Goal: Information Seeking & Learning: Learn about a topic

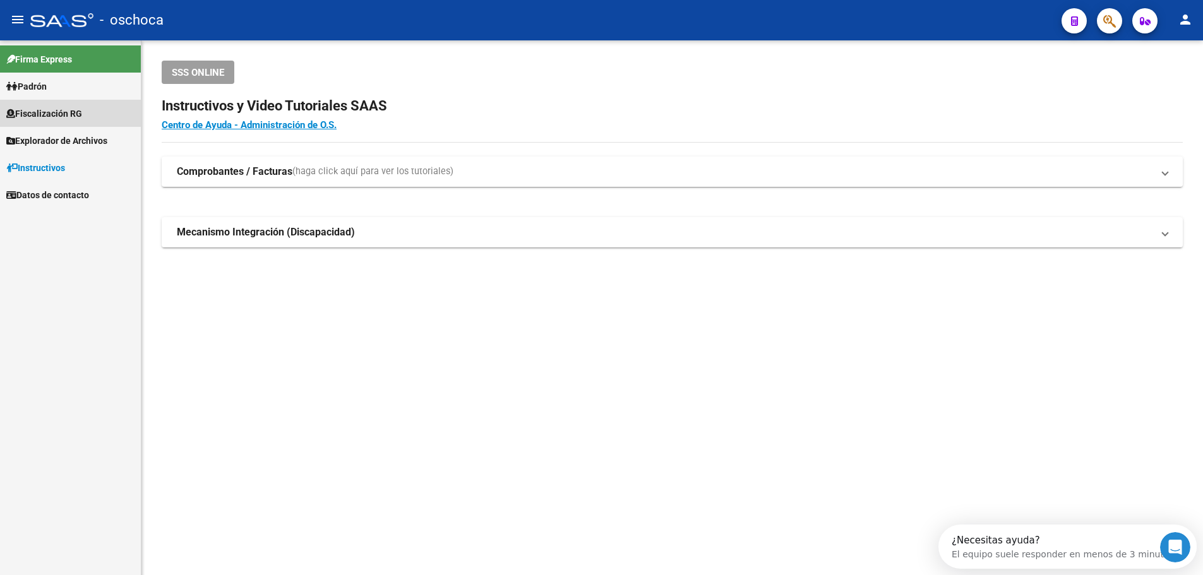
click at [63, 114] on span "Fiscalización RG" at bounding box center [44, 114] width 76 height 14
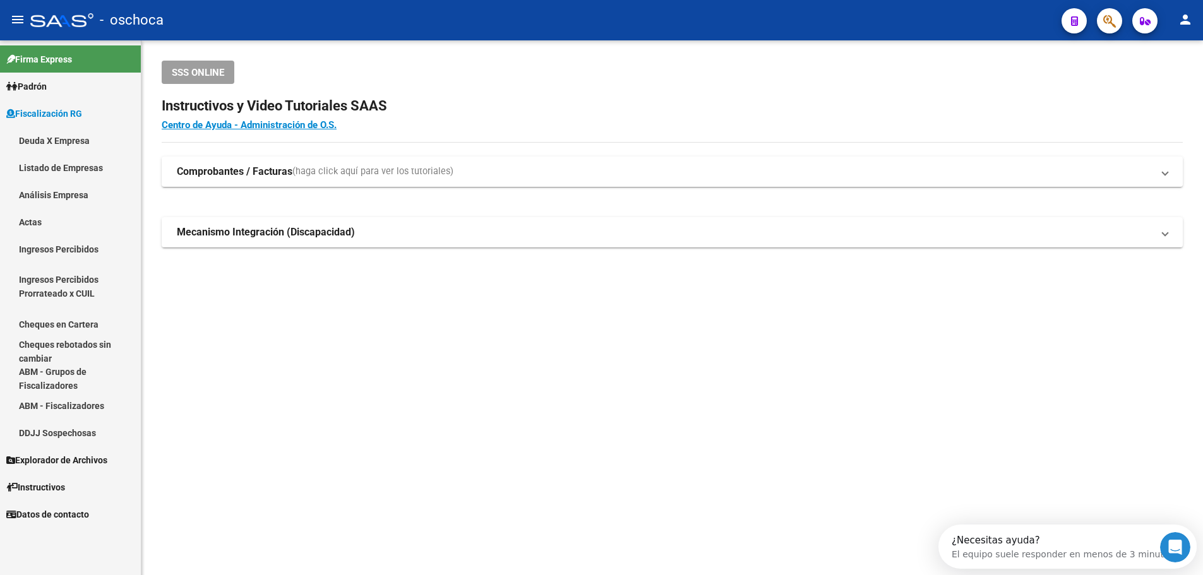
click at [66, 174] on link "Listado de Empresas" at bounding box center [70, 167] width 141 height 27
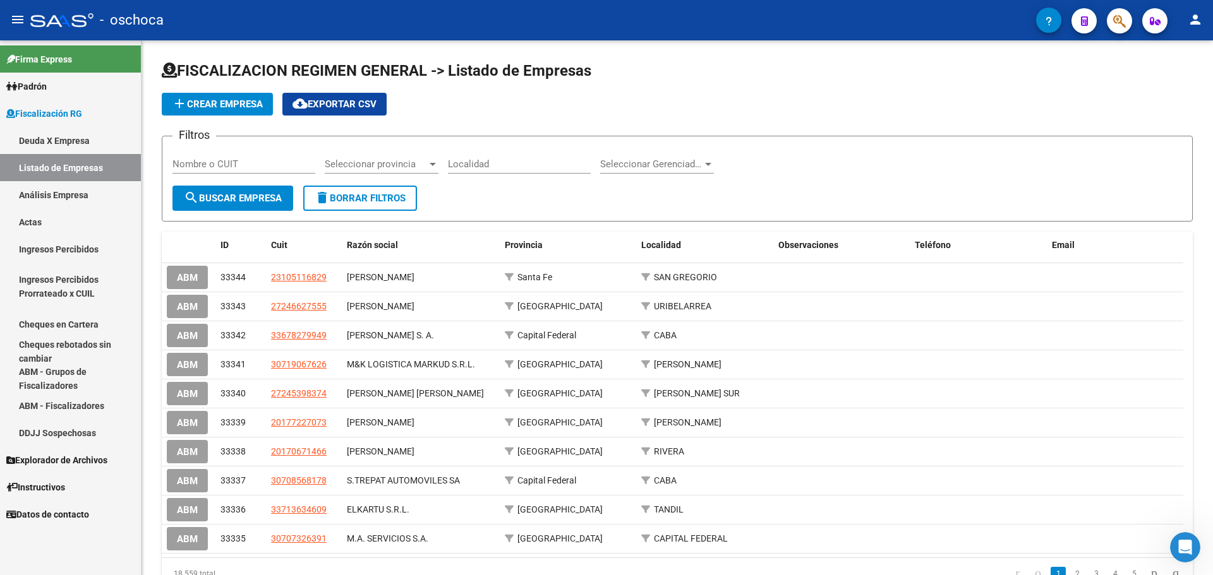
click at [48, 193] on link "Análisis Empresa" at bounding box center [70, 194] width 141 height 27
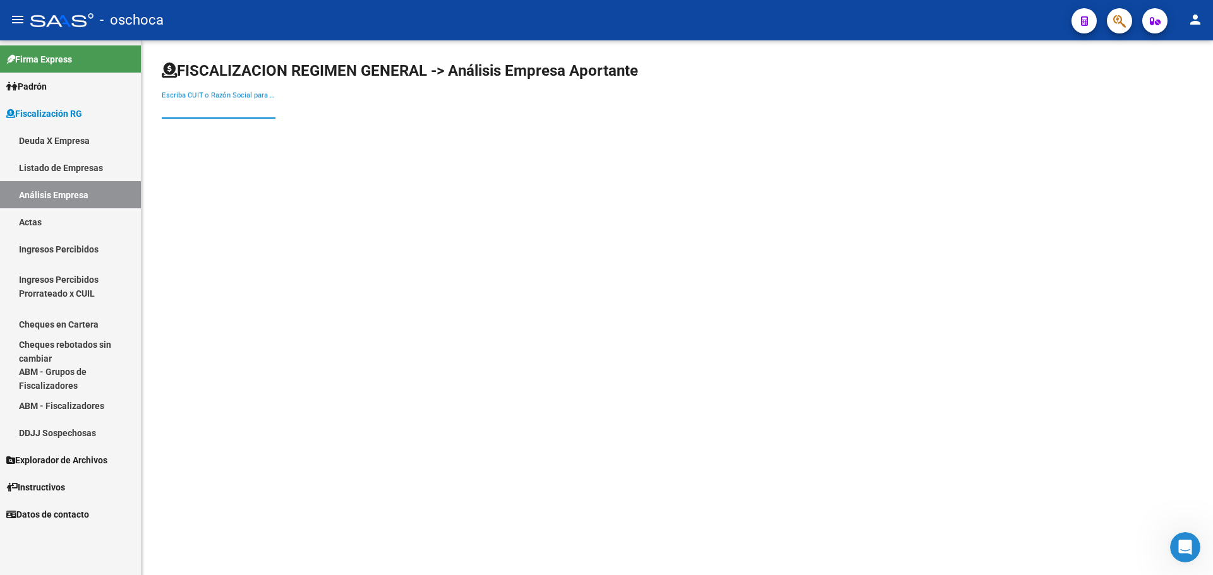
click at [191, 112] on input "Escriba CUIT o Razón Social para buscar" at bounding box center [219, 108] width 114 height 11
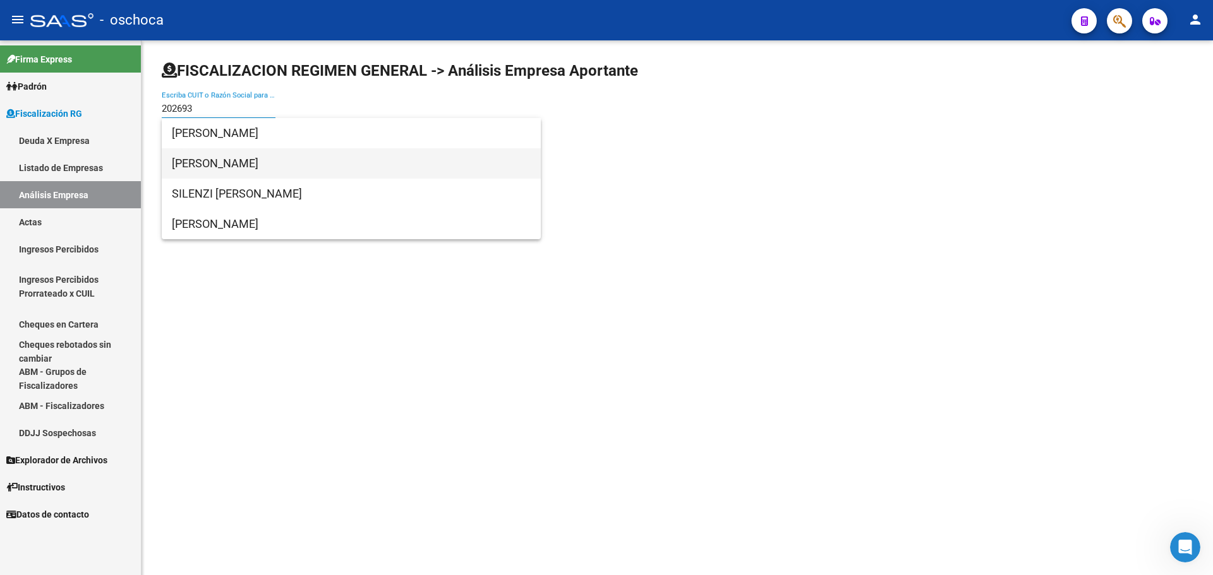
type input "202693"
click at [210, 159] on span "[PERSON_NAME]" at bounding box center [351, 163] width 359 height 30
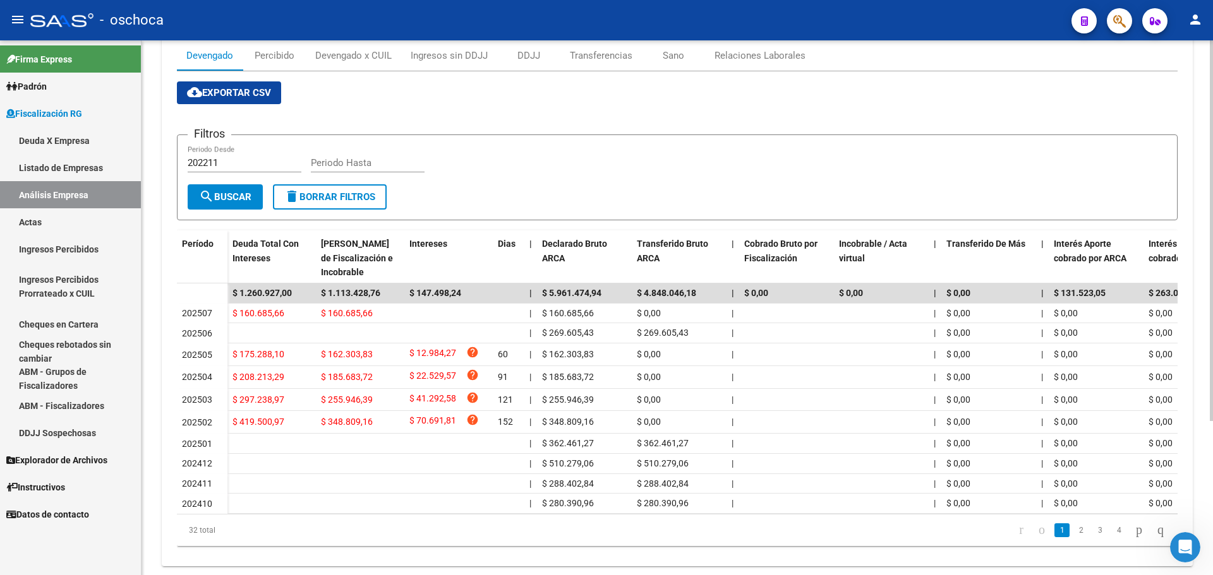
scroll to position [216, 0]
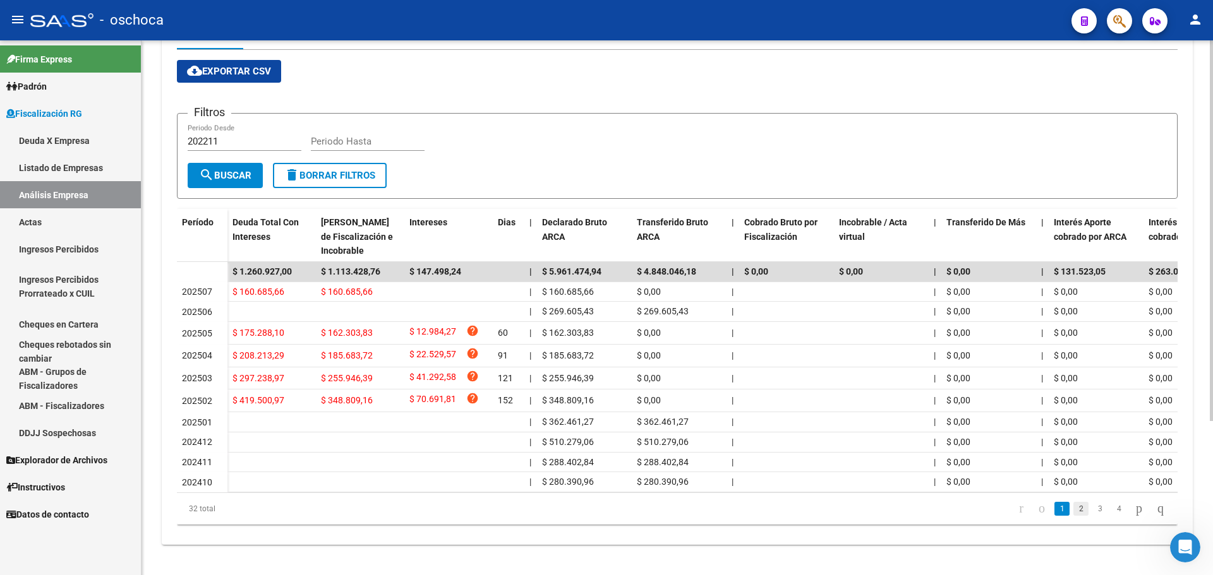
click at [1073, 512] on link "2" at bounding box center [1080, 509] width 15 height 14
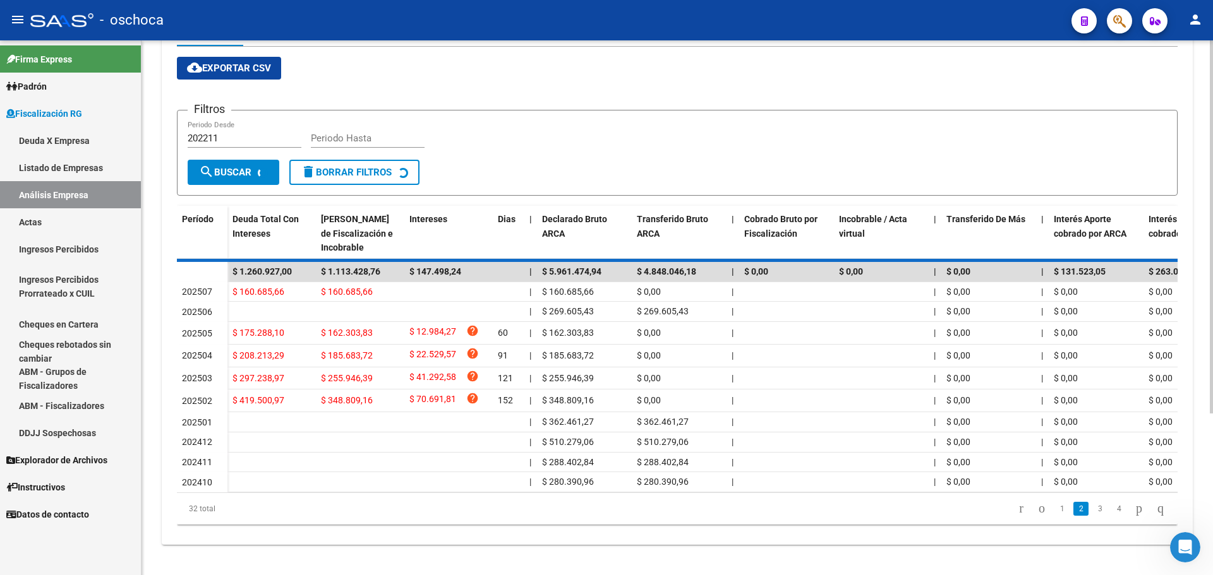
scroll to position [203, 0]
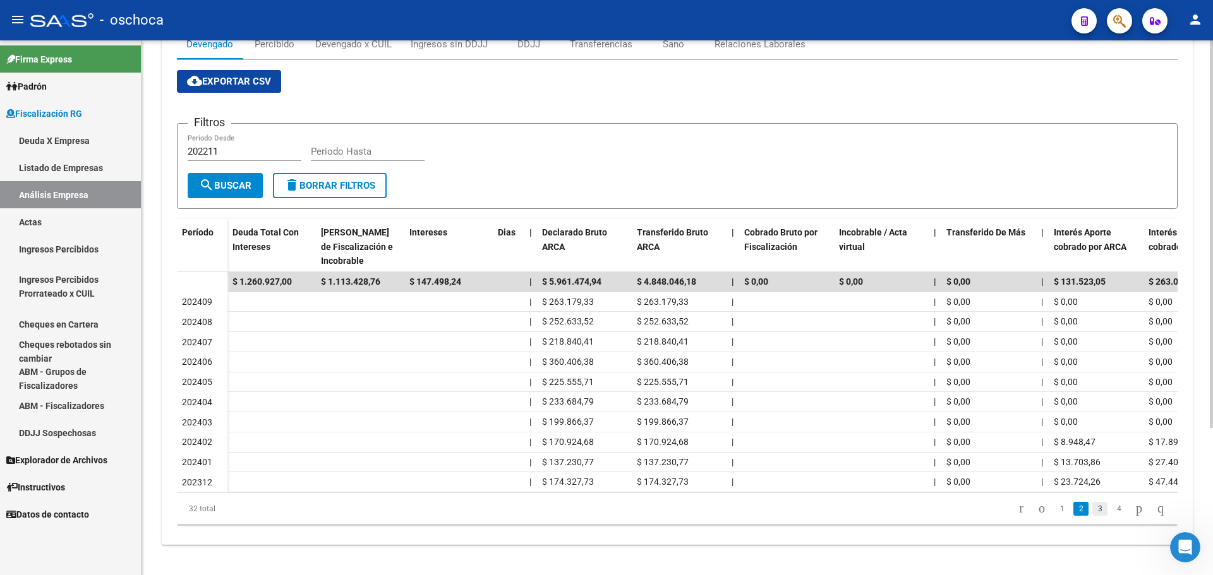
click at [1092, 507] on link "3" at bounding box center [1099, 509] width 15 height 14
click at [1111, 509] on link "4" at bounding box center [1118, 509] width 15 height 14
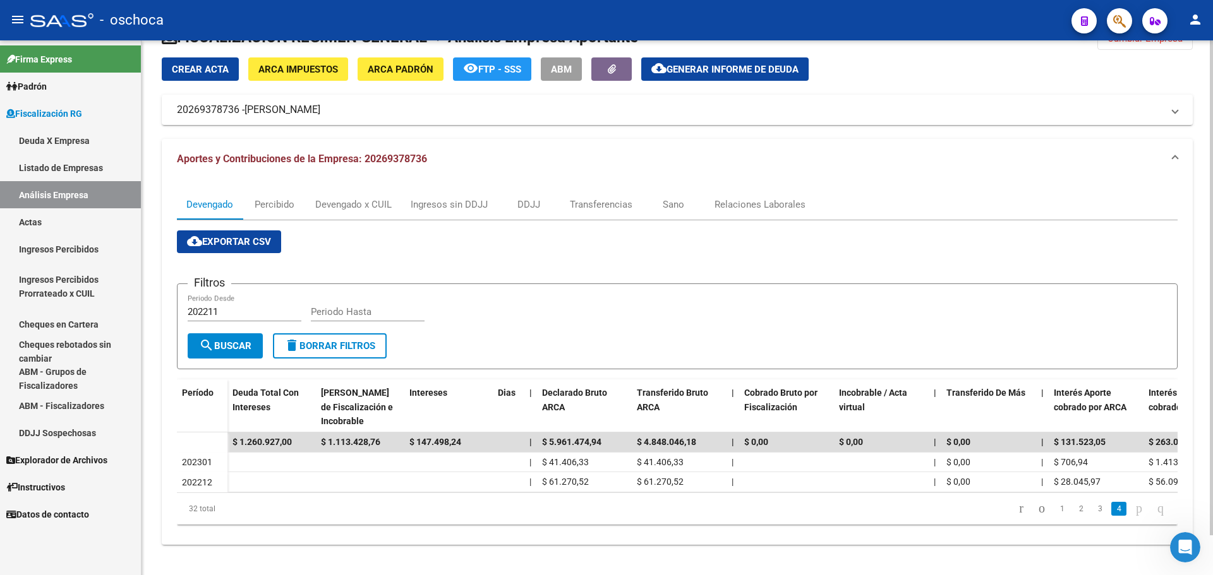
scroll to position [43, 0]
click at [1037, 512] on icon "go to previous page" at bounding box center [1042, 508] width 10 height 15
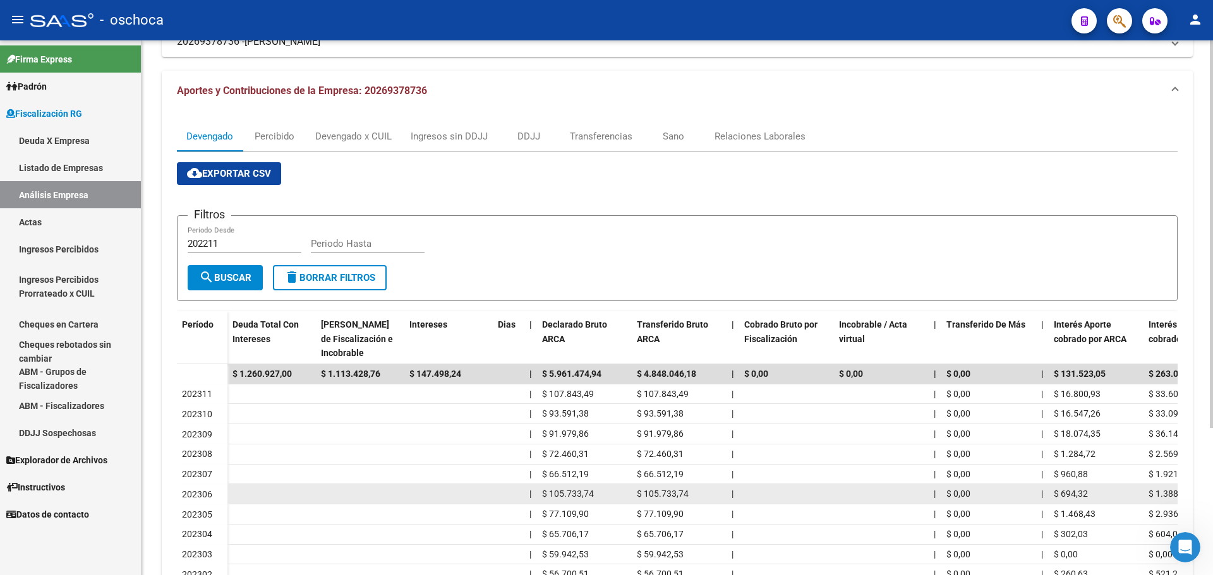
scroll to position [203, 0]
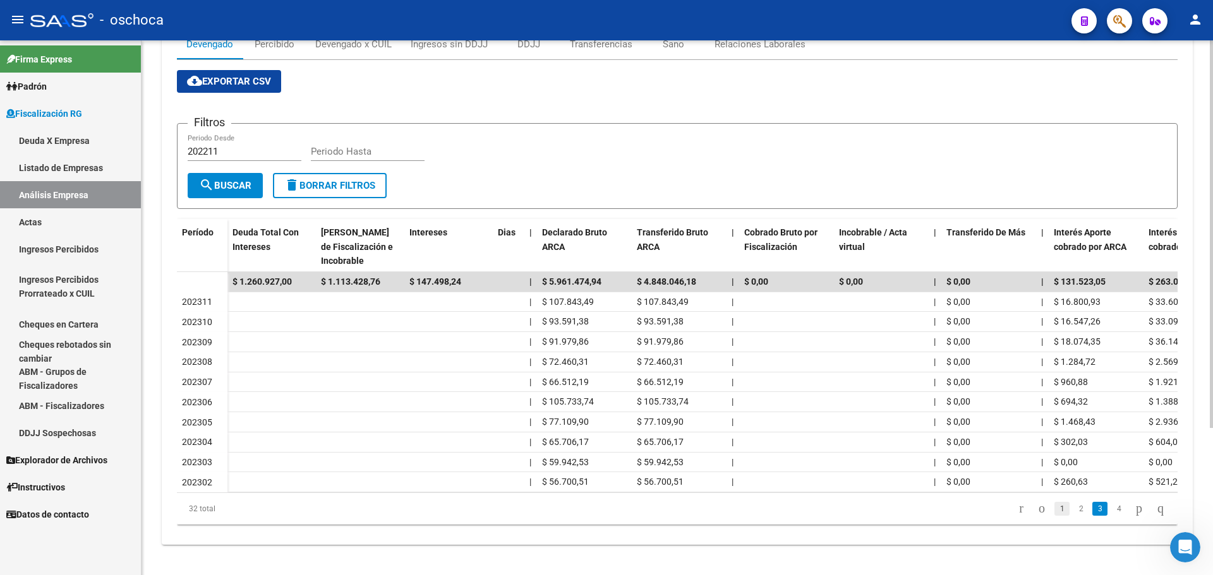
click at [1054, 509] on link "1" at bounding box center [1061, 509] width 15 height 14
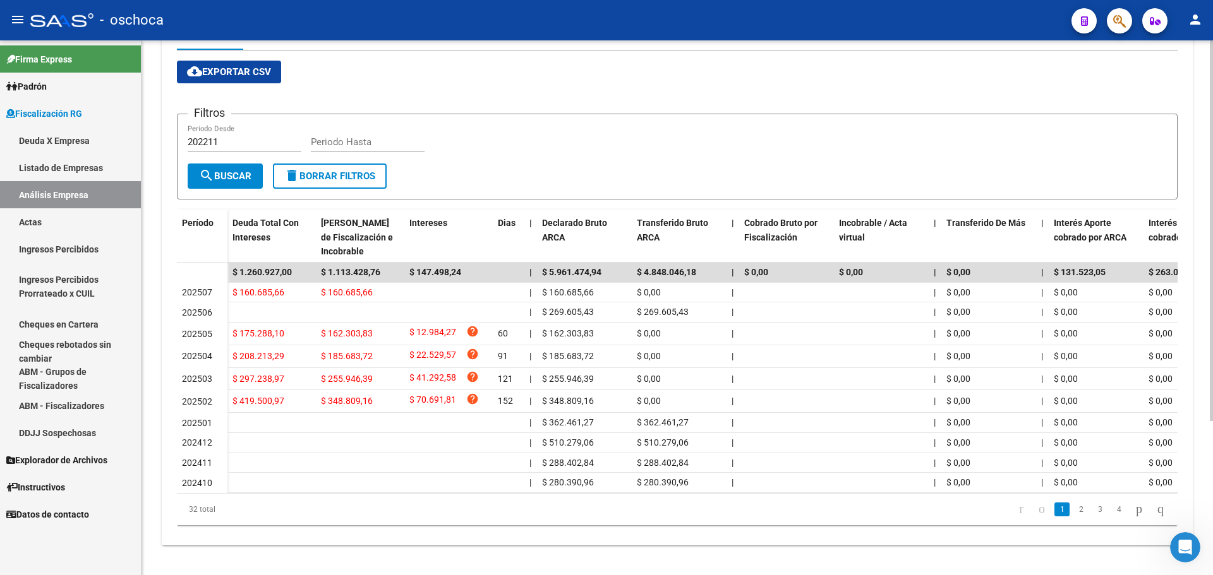
click at [949, 124] on div "Filtros 202211 Periodo Desde Periodo Hasta" at bounding box center [677, 143] width 979 height 39
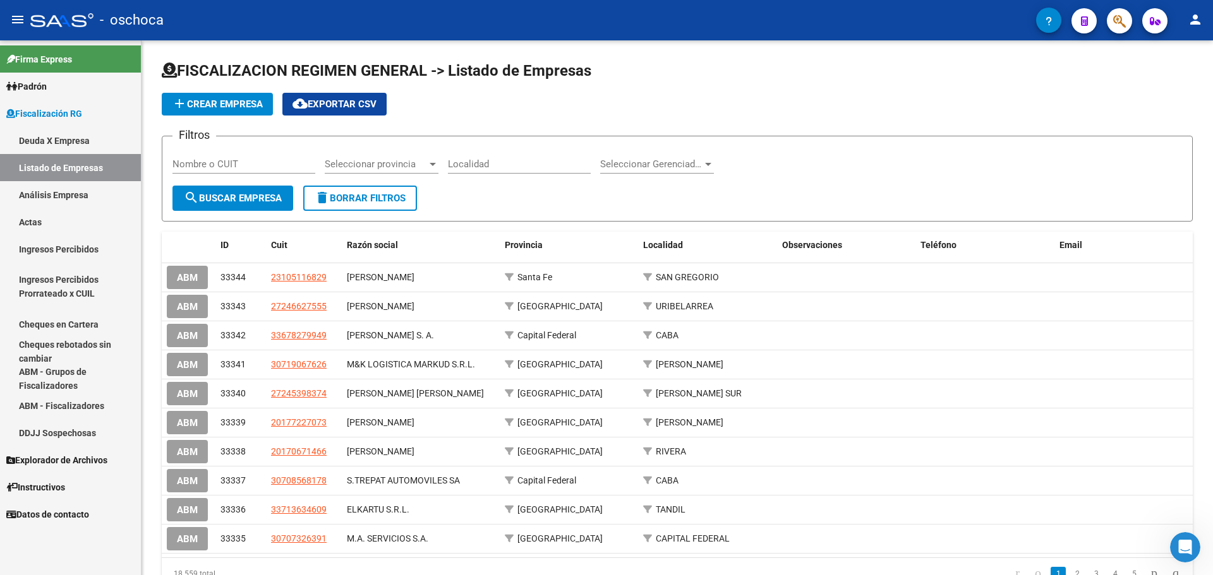
click at [42, 169] on link "Listado de Empresas" at bounding box center [70, 167] width 141 height 27
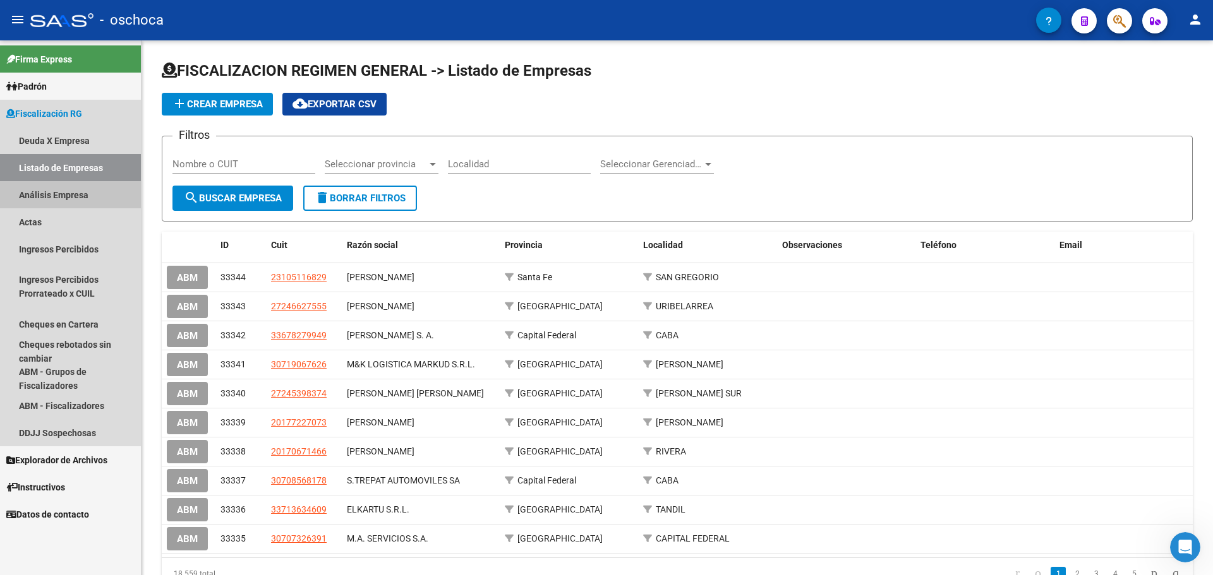
click at [42, 194] on link "Análisis Empresa" at bounding box center [70, 194] width 141 height 27
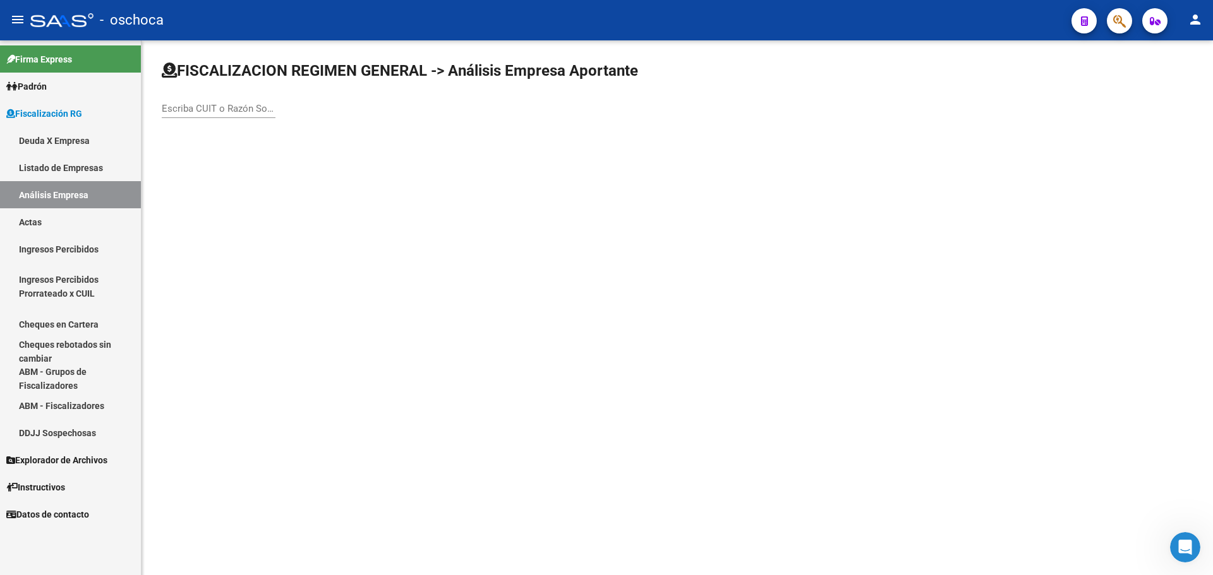
drag, startPoint x: 232, startPoint y: 115, endPoint x: 232, endPoint y: 107, distance: 8.2
click at [232, 115] on div "Escriba CUIT o Razón Social para buscar" at bounding box center [219, 104] width 114 height 27
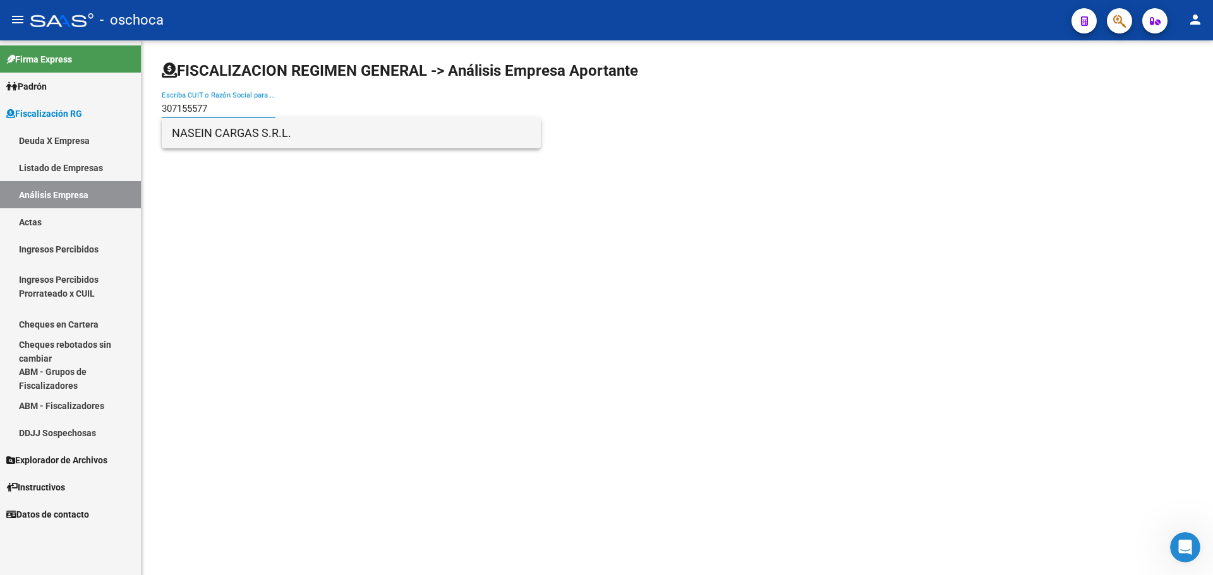
type input "307155577"
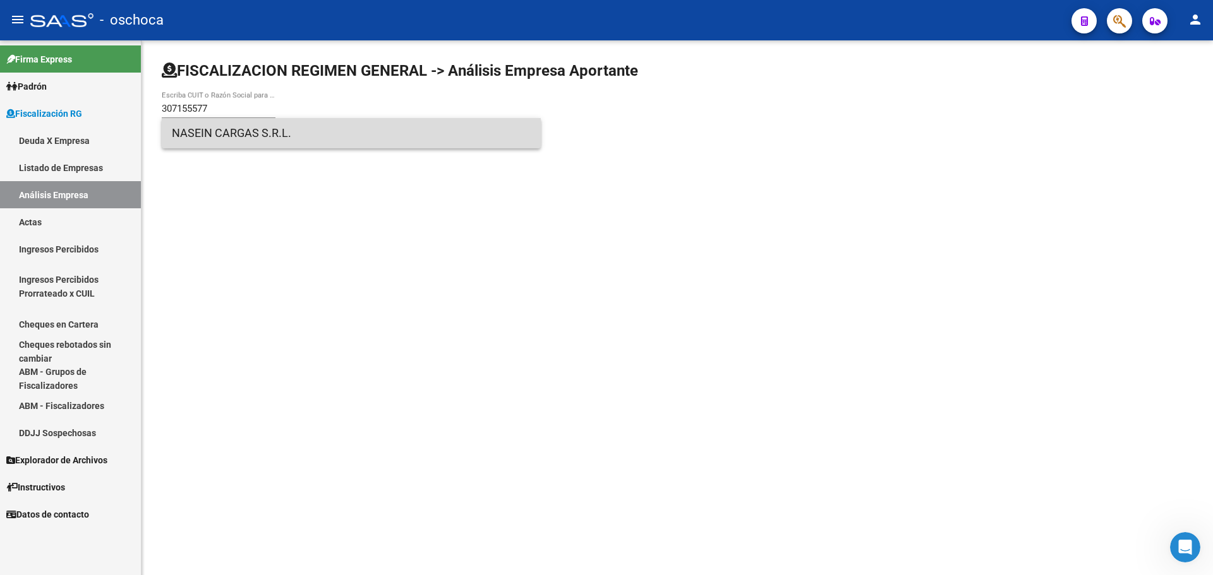
click at [232, 137] on span "NASEIN CARGAS S.R.L." at bounding box center [351, 133] width 359 height 30
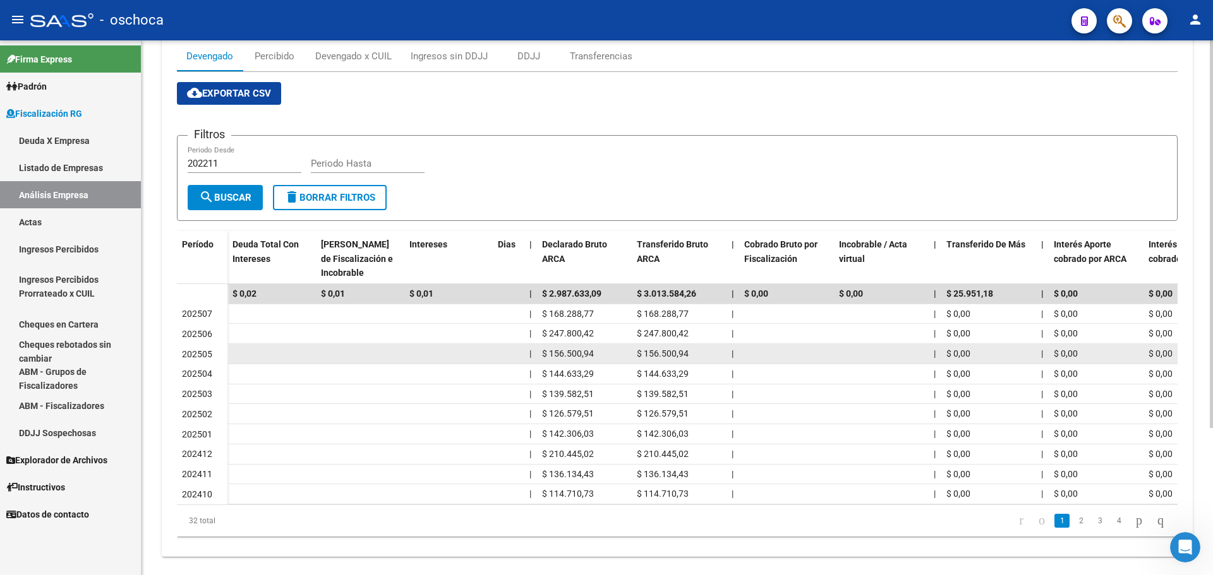
scroll to position [203, 0]
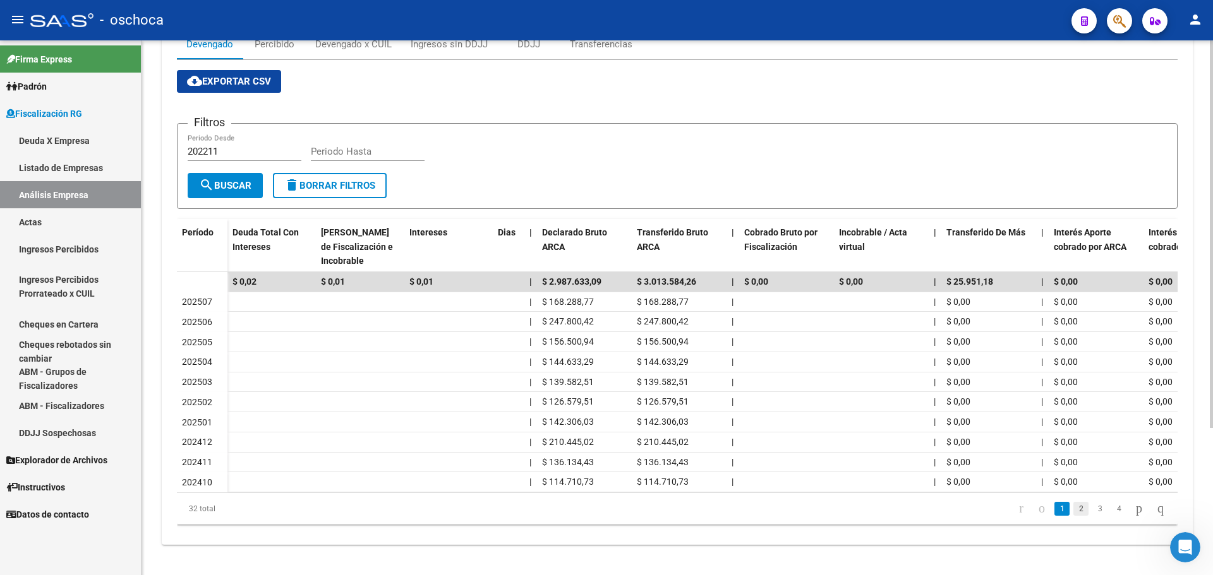
click at [1073, 512] on link "2" at bounding box center [1080, 509] width 15 height 14
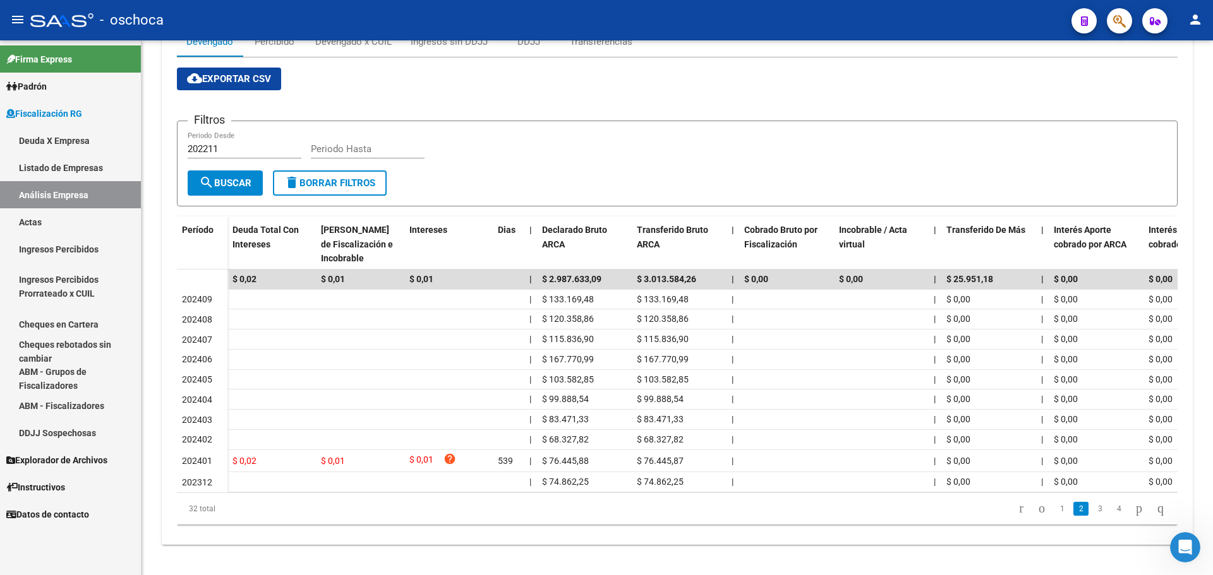
click at [1092, 514] on link "3" at bounding box center [1099, 509] width 15 height 14
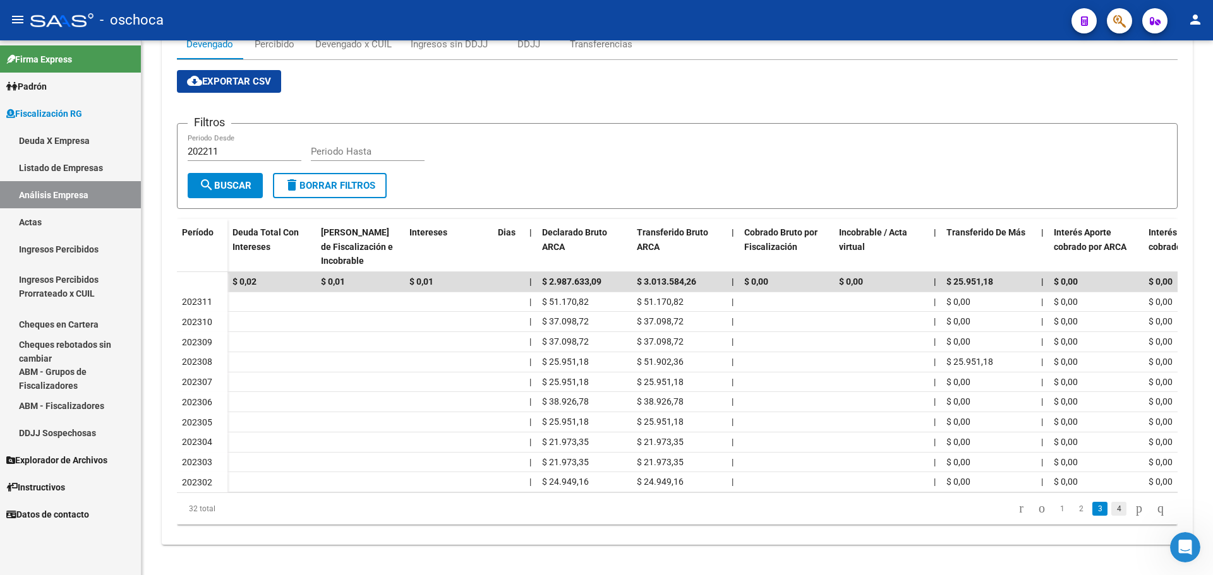
click at [1111, 512] on link "4" at bounding box center [1118, 509] width 15 height 14
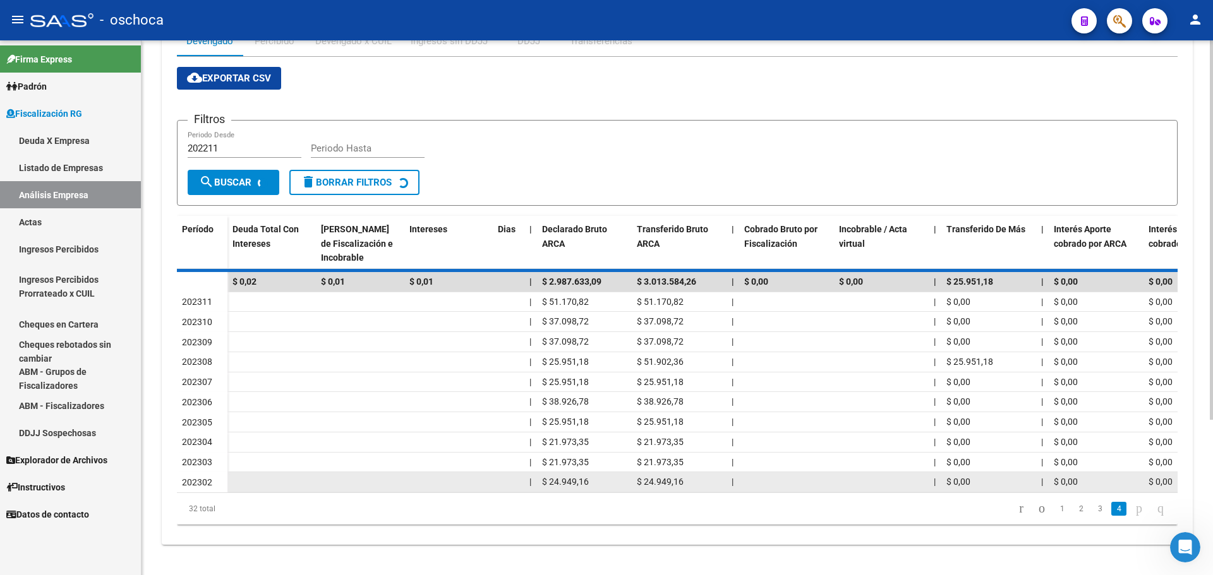
scroll to position [43, 0]
